Goal: Transaction & Acquisition: Purchase product/service

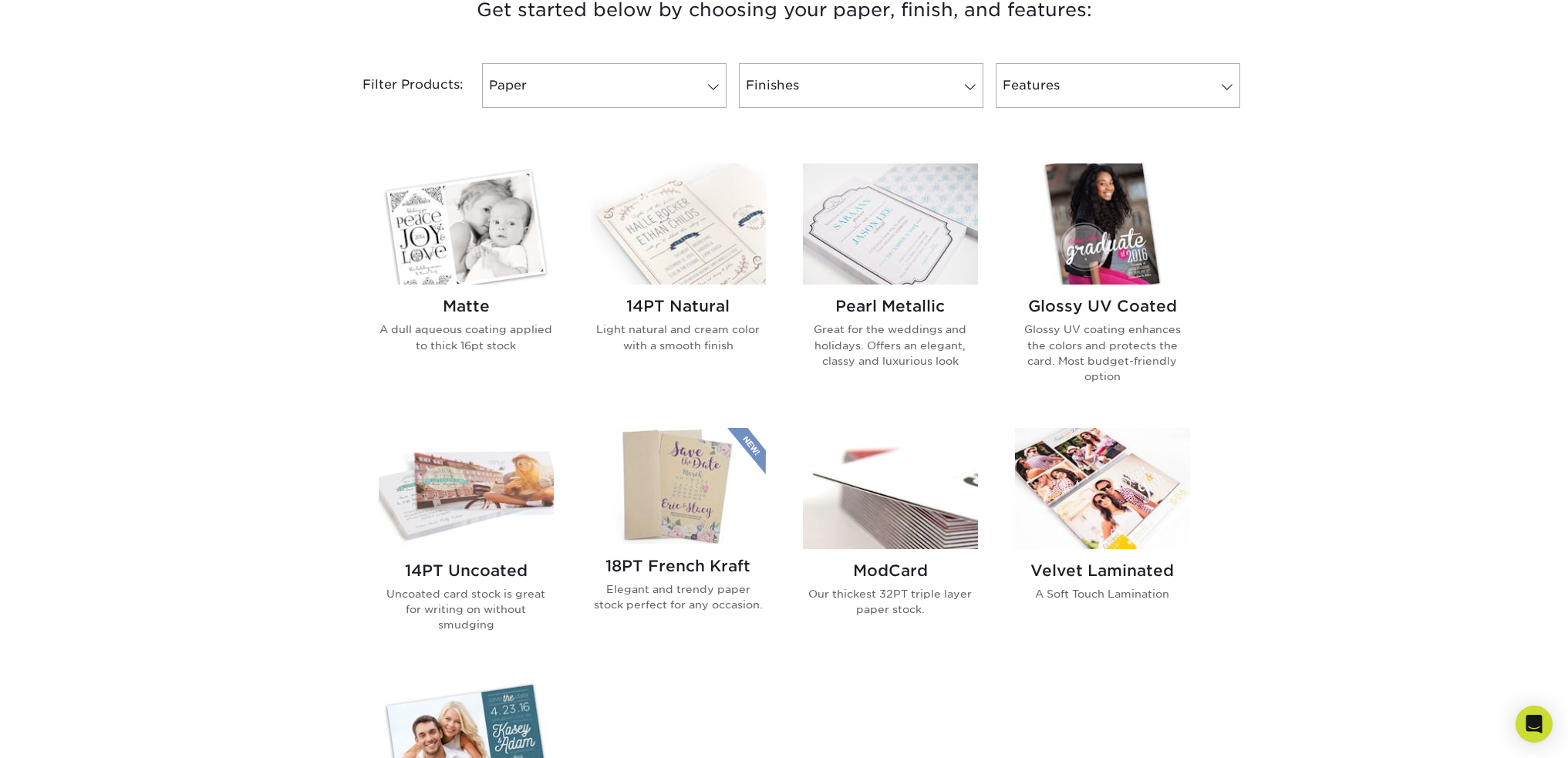
scroll to position [617, 0]
click at [911, 491] on img at bounding box center [890, 487] width 175 height 121
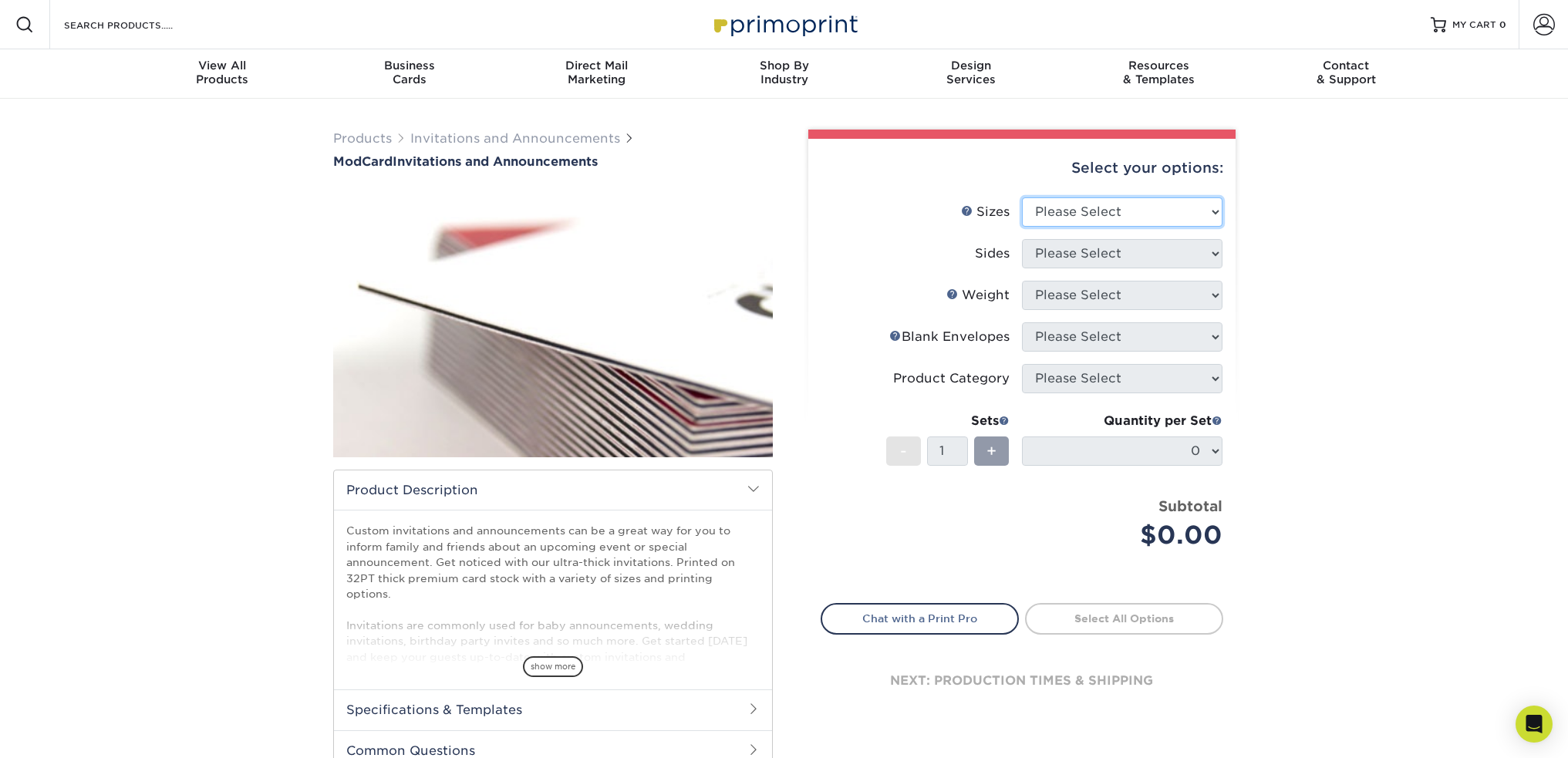
click at [1075, 213] on select "Please Select 4.25" x 5.5" 4.25" x 6" 5" x 7" 6" x 6"" at bounding box center [1122, 212] width 200 height 30
select select "5.00x7.00"
click at [1022, 197] on select "Please Select 4.25" x 5.5" 4.25" x 6" 5" x 7" 6" x 6"" at bounding box center [1122, 212] width 200 height 30
click at [1093, 250] on select "Please Select Print Both Sides Print Front Only" at bounding box center [1122, 253] width 200 height 30
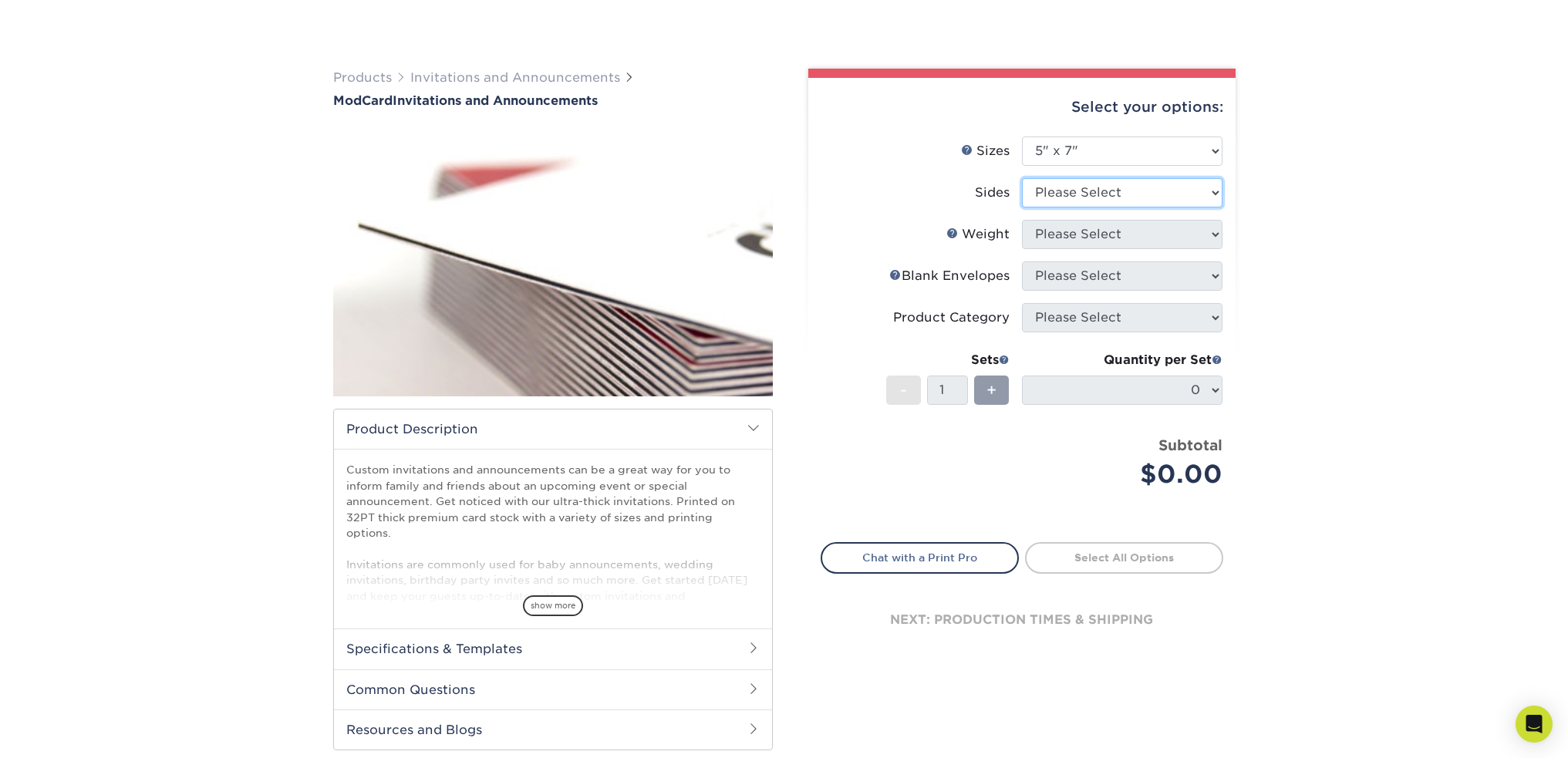
scroll to position [232, 0]
